Goal: Book appointment/travel/reservation

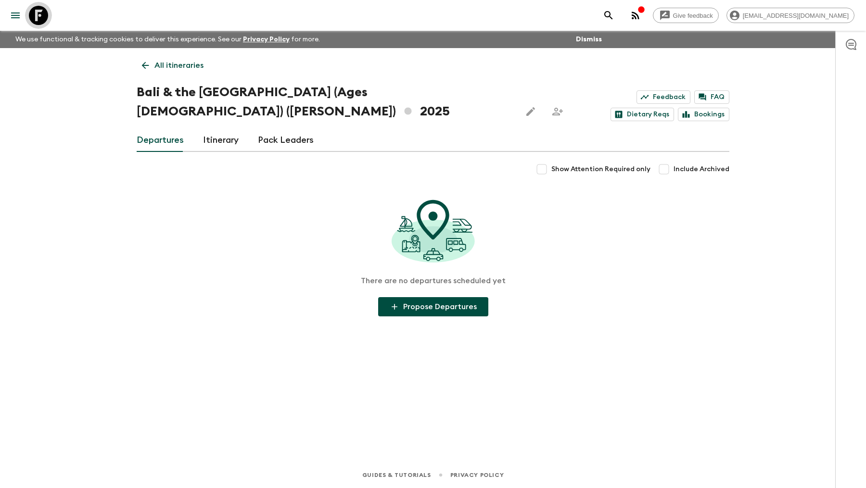
click at [35, 13] on icon at bounding box center [38, 15] width 19 height 19
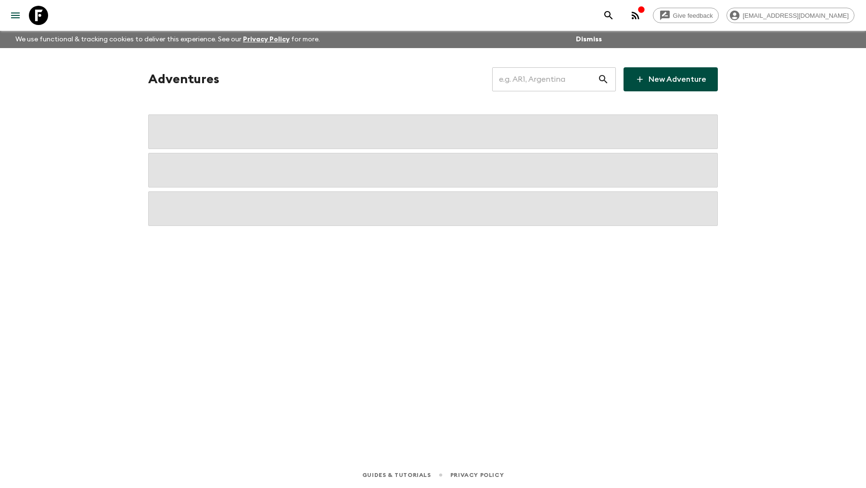
click at [527, 75] on input "text" at bounding box center [544, 79] width 105 height 27
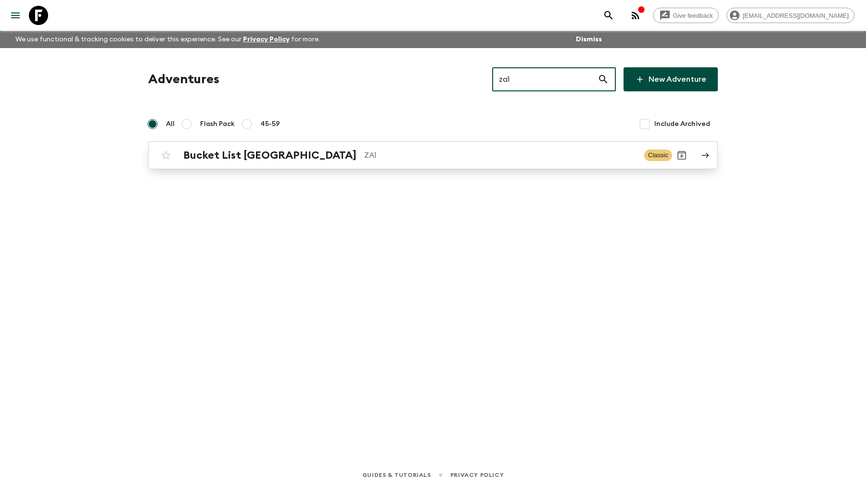
type input "za1"
click at [343, 149] on div "Bucket List [GEOGRAPHIC_DATA] ZA1" at bounding box center [409, 155] width 453 height 13
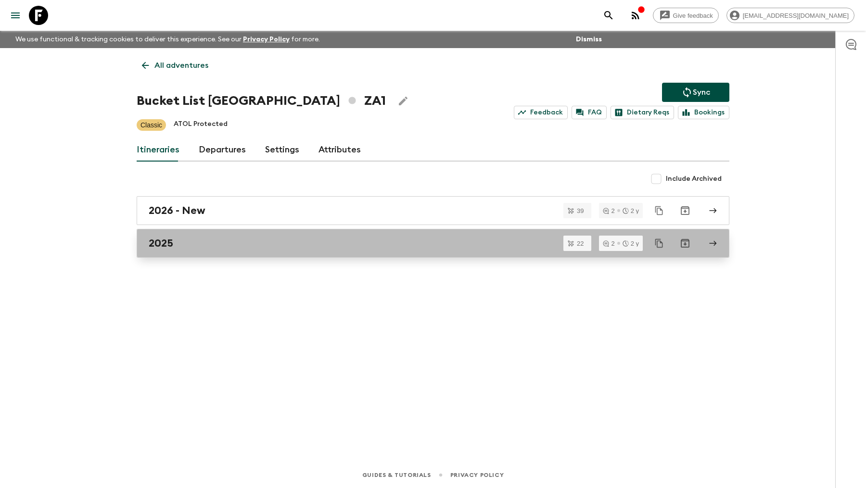
click at [224, 239] on div "2025" at bounding box center [424, 243] width 551 height 13
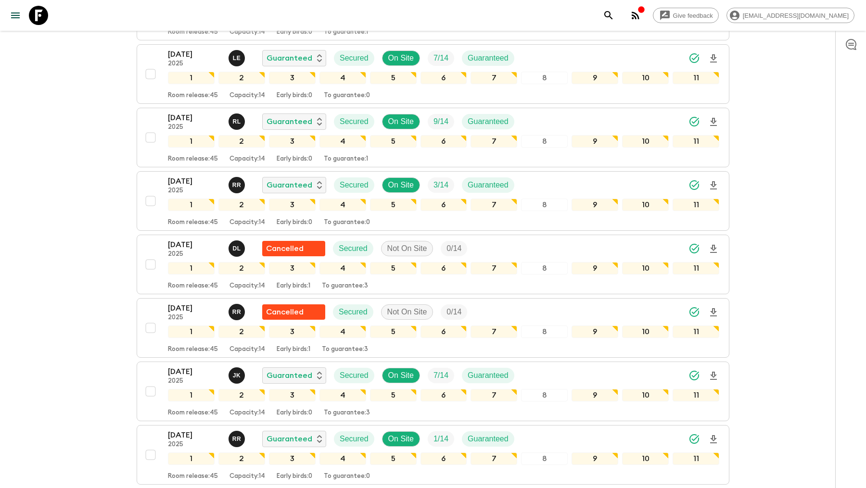
scroll to position [634, 0]
